Goal: Register for event/course: Sign up to attend an event or enroll in a course

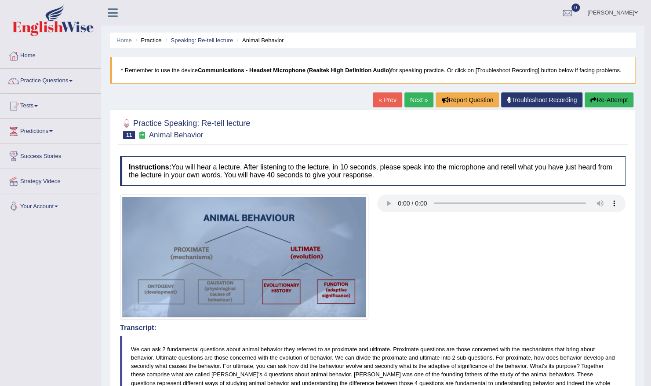
click at [406, 102] on link "Next »" at bounding box center [419, 99] width 29 height 15
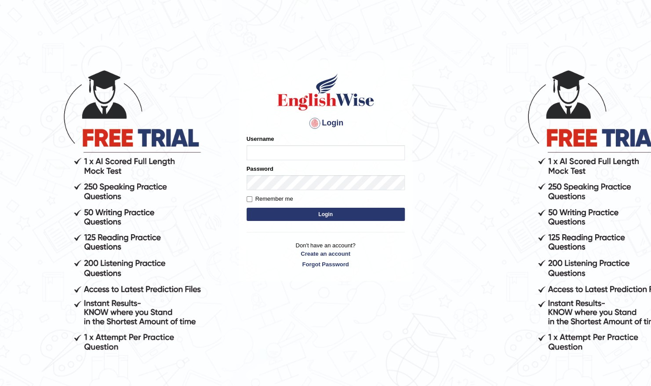
type input "Shilas"
click at [310, 218] on button "Login" at bounding box center [326, 214] width 158 height 13
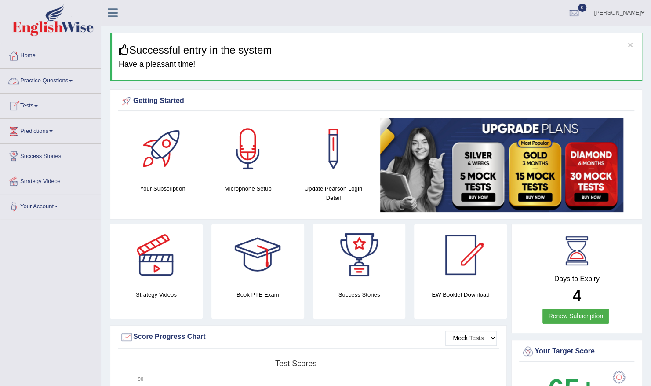
click at [28, 105] on link "Tests" at bounding box center [50, 105] width 100 height 22
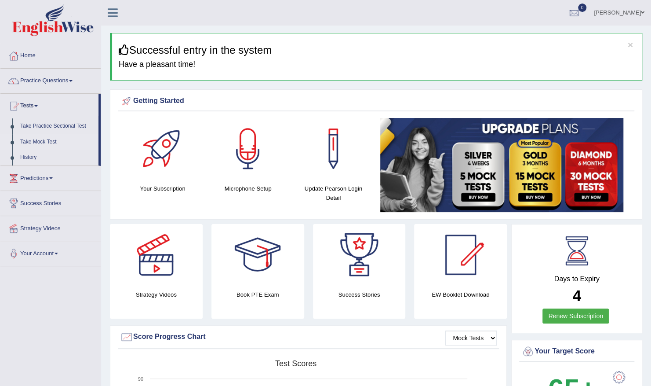
click at [31, 141] on link "Take Mock Test" at bounding box center [57, 142] width 82 height 16
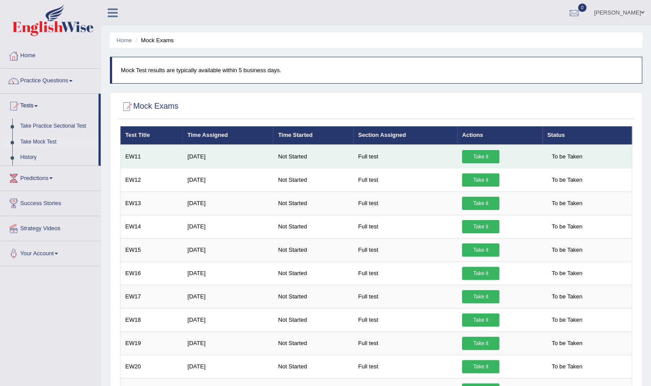
click at [469, 160] on link "Take it" at bounding box center [480, 156] width 37 height 13
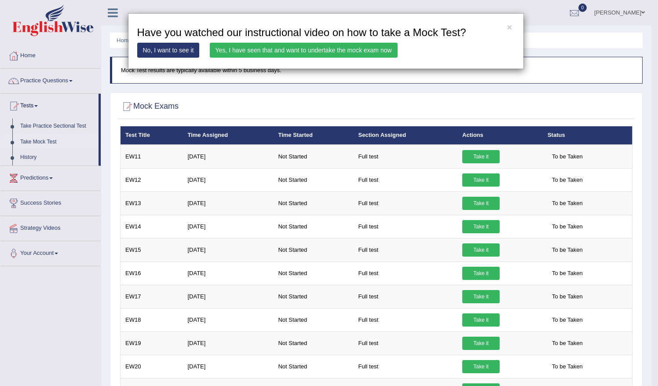
click at [607, 57] on div "× Have you watched our instructional video on how to take a Mock Test? No, I wa…" at bounding box center [325, 41] width 651 height 56
click at [509, 22] on button "×" at bounding box center [509, 26] width 5 height 9
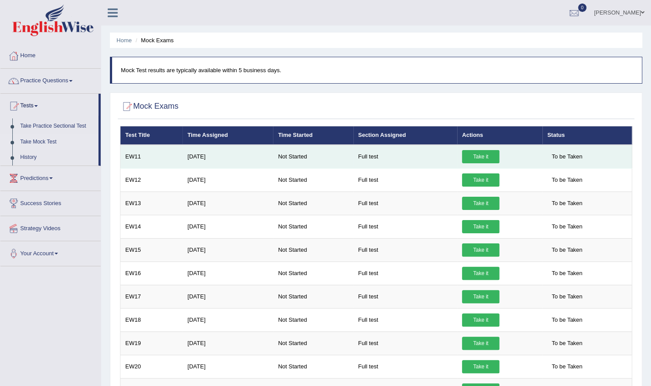
click at [479, 156] on link "Take it" at bounding box center [480, 156] width 37 height 13
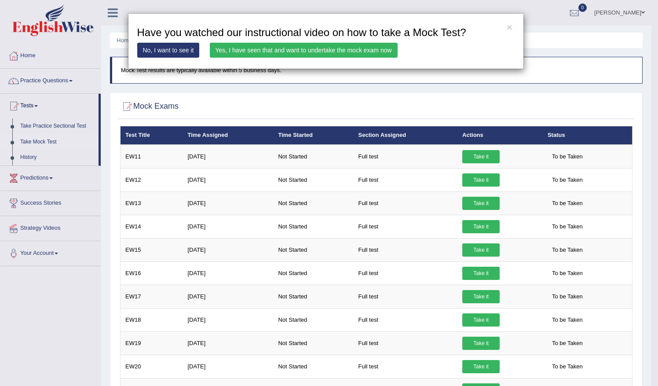
click at [345, 50] on link "Yes, I have seen that and want to undertake the mock exam now" at bounding box center [304, 50] width 188 height 15
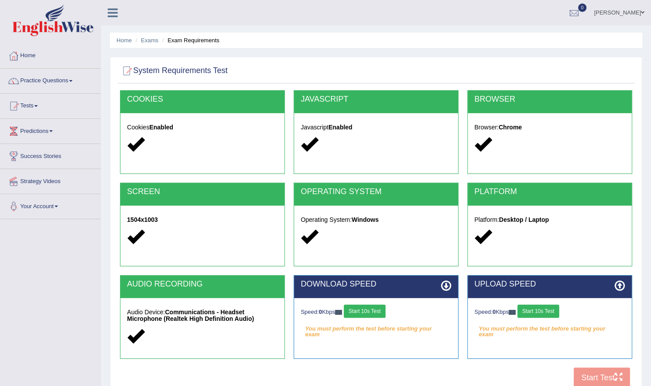
click at [365, 310] on button "Start 10s Test" at bounding box center [365, 310] width 42 height 13
click at [542, 310] on div "Speed: 0 Kbps Start 10s Test" at bounding box center [549, 311] width 151 height 15
click at [537, 312] on button "Start 10s Test" at bounding box center [539, 310] width 42 height 13
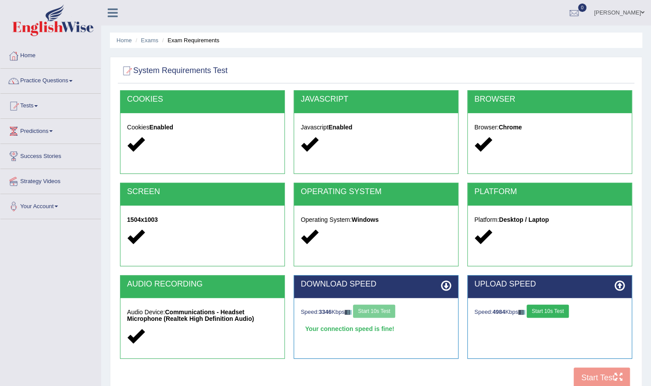
click at [554, 307] on button "Start 10s Test" at bounding box center [548, 310] width 42 height 13
click at [586, 381] on button "Start Test" at bounding box center [602, 377] width 56 height 20
